Goal: Task Accomplishment & Management: Use online tool/utility

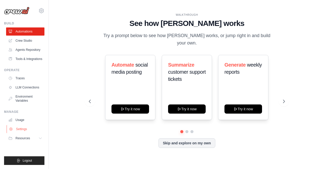
click at [30, 128] on link "Settings" at bounding box center [26, 129] width 38 height 8
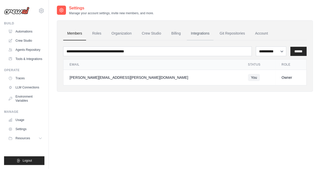
click at [203, 33] on link "Integrations" at bounding box center [200, 34] width 27 height 14
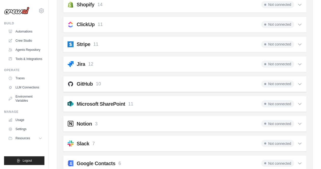
scroll to position [391, 0]
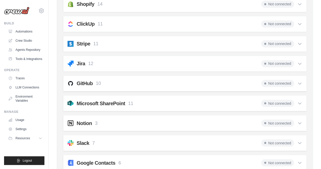
click at [280, 80] on span "Not connected" at bounding box center [277, 83] width 33 height 7
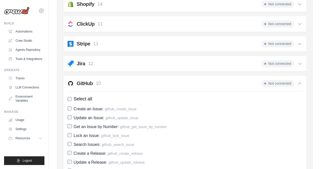
click at [280, 80] on span "Not connected" at bounding box center [277, 83] width 33 height 7
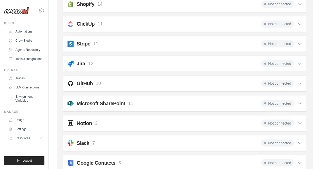
click at [280, 80] on span "Not connected" at bounding box center [277, 83] width 33 height 7
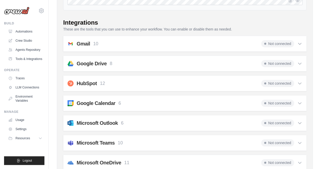
scroll to position [0, 0]
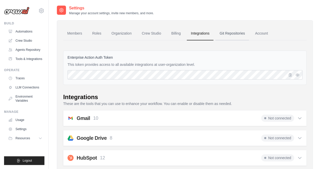
click at [233, 35] on link "Git Repositories" at bounding box center [231, 34] width 33 height 14
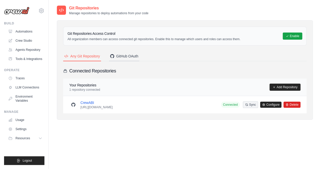
click at [122, 54] on div "GitHub OAuth" at bounding box center [124, 56] width 28 height 5
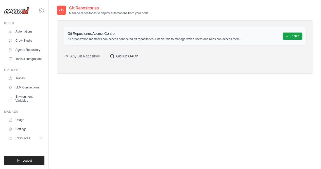
click at [127, 54] on div "GitHub OAuth" at bounding box center [124, 56] width 28 height 5
click at [86, 56] on div "Any Git Repository" at bounding box center [82, 56] width 36 height 5
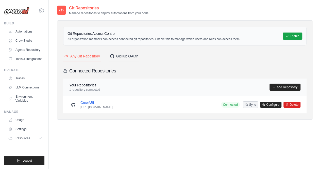
click at [127, 56] on div "GitHub OAuth" at bounding box center [124, 56] width 28 height 5
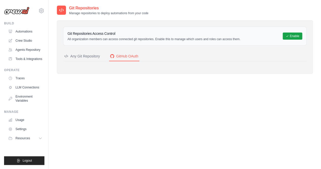
click at [87, 54] on div "Any Git Repository" at bounding box center [82, 56] width 36 height 5
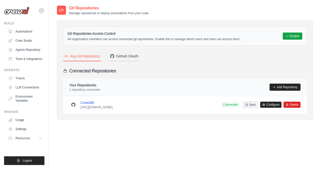
click at [130, 54] on div "GitHub OAuth" at bounding box center [124, 56] width 28 height 5
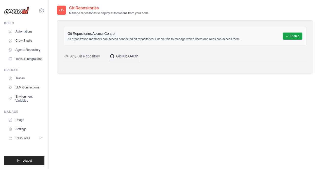
click at [120, 54] on div "GitHub OAuth" at bounding box center [124, 56] width 28 height 5
click at [87, 54] on div "Any Git Repository" at bounding box center [82, 56] width 36 height 5
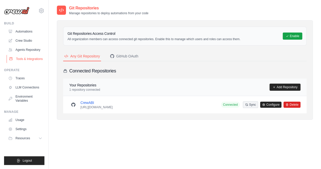
click at [23, 57] on link "Tools & Integrations" at bounding box center [26, 59] width 38 height 8
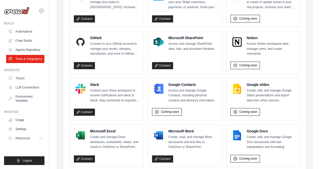
scroll to position [315, 0]
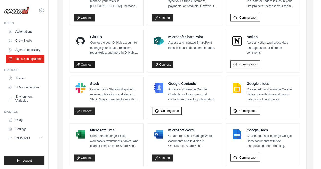
click at [86, 61] on link "Connect" at bounding box center [84, 64] width 21 height 7
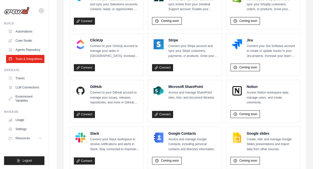
scroll to position [266, 0]
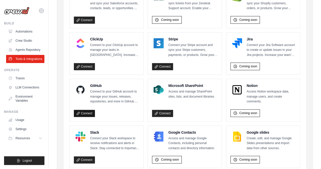
click at [87, 110] on link "Connect" at bounding box center [84, 113] width 21 height 7
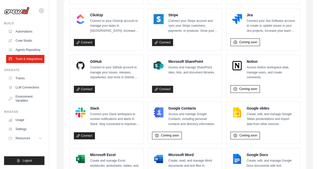
scroll to position [291, 0]
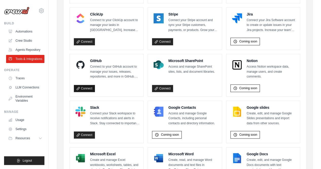
click at [84, 85] on link "Connect" at bounding box center [84, 88] width 21 height 7
click at [24, 48] on link "Agents Repository" at bounding box center [26, 50] width 38 height 8
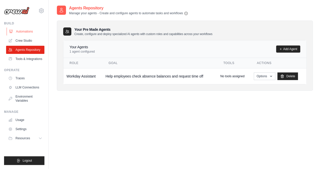
click at [20, 30] on link "Automations" at bounding box center [26, 31] width 38 height 8
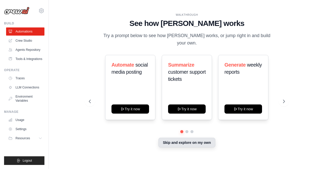
click at [170, 139] on button "Skip and explore on my own" at bounding box center [186, 142] width 57 height 10
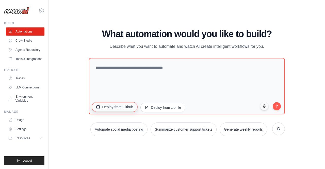
click at [110, 110] on button "Deploy from Github" at bounding box center [115, 107] width 46 height 10
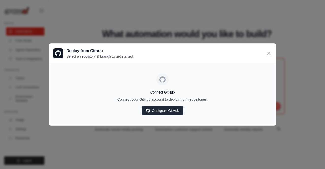
click at [164, 111] on link "Configure GitHub" at bounding box center [162, 110] width 42 height 9
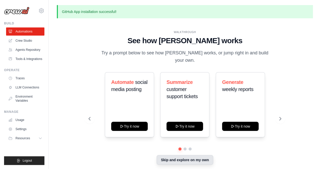
click at [183, 159] on button "Skip and explore on my own" at bounding box center [184, 160] width 57 height 10
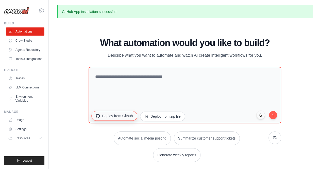
click at [114, 120] on button "Deploy from Github" at bounding box center [114, 116] width 46 height 10
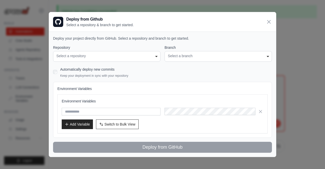
click at [100, 59] on div "Select a repository" at bounding box center [106, 55] width 101 height 5
click at [266, 21] on div "**********" at bounding box center [162, 84] width 227 height 145
click at [266, 21] on icon at bounding box center [268, 22] width 6 height 6
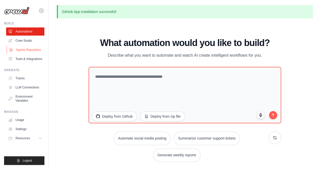
click at [24, 45] on ul "Automations Crew Studio Agents Repository Tools & Integrations" at bounding box center [25, 44] width 38 height 35
click at [24, 56] on link "Tools & Integrations" at bounding box center [26, 59] width 38 height 8
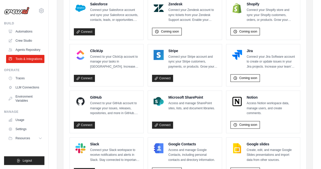
scroll to position [255, 0]
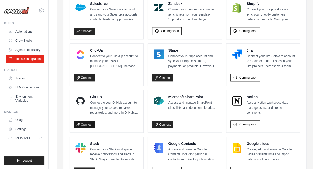
click at [88, 122] on link "Connect" at bounding box center [84, 124] width 21 height 7
click at [83, 121] on link "Connect" at bounding box center [84, 124] width 21 height 7
click at [24, 28] on link "Automations" at bounding box center [26, 31] width 38 height 8
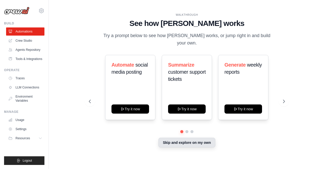
click at [179, 139] on button "Skip and explore on my own" at bounding box center [186, 142] width 57 height 10
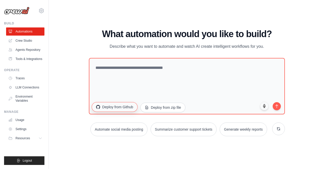
click at [115, 111] on button "Deploy from Github" at bounding box center [115, 107] width 46 height 10
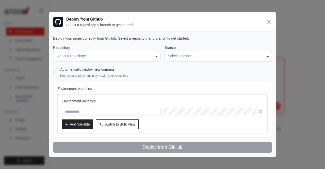
click at [70, 55] on div "Select a repository" at bounding box center [106, 55] width 101 height 5
click at [155, 56] on div "Select a repository" at bounding box center [106, 55] width 101 height 5
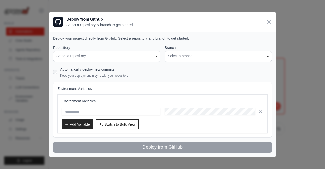
click at [155, 56] on div "Select a repository" at bounding box center [106, 55] width 101 height 5
click at [207, 53] on div "**********" at bounding box center [217, 56] width 107 height 11
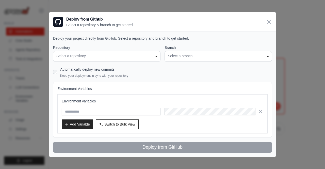
click at [207, 53] on div "**********" at bounding box center [217, 56] width 107 height 11
click at [129, 80] on div "**********" at bounding box center [162, 99] width 219 height 108
click at [270, 22] on icon at bounding box center [268, 22] width 6 height 6
